Goal: Transaction & Acquisition: Subscribe to service/newsletter

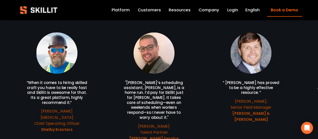
scroll to position [1108, 0]
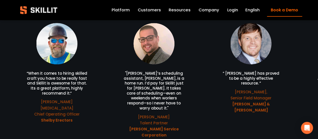
click at [0, 0] on link "Pricing" at bounding box center [0, 0] width 0 height 0
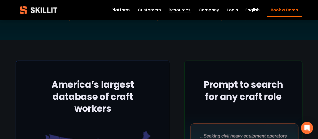
scroll to position [78, 0]
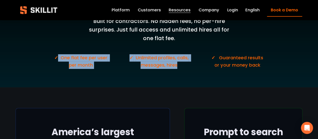
drag, startPoint x: 58, startPoint y: 57, endPoint x: 206, endPoint y: 61, distance: 147.8
click at [206, 61] on div "PRICING Simple, predictable, affordable Built for contractors. No hidden fees, …" at bounding box center [159, 15] width 318 height 144
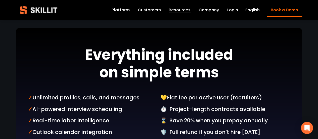
scroll to position [484, 0]
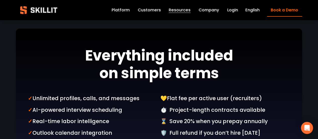
drag, startPoint x: 90, startPoint y: 42, endPoint x: 126, endPoint y: 100, distance: 67.9
click at [160, 91] on div at bounding box center [159, 101] width 287 height 144
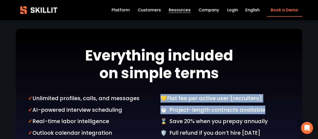
drag, startPoint x: 162, startPoint y: 90, endPoint x: 269, endPoint y: 104, distance: 108.6
click at [269, 104] on div "💛 Flat fee per active user (recruiters) ⏱️ Project-length contracts available ⌛…" at bounding box center [226, 115] width 130 height 43
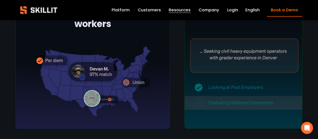
scroll to position [192, 0]
